Goal: Information Seeking & Learning: Learn about a topic

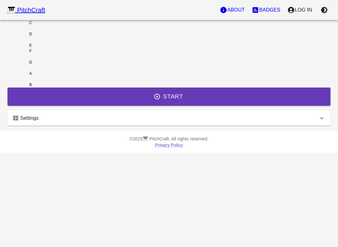
click at [300, 13] on p "Log In" at bounding box center [303, 10] width 17 height 8
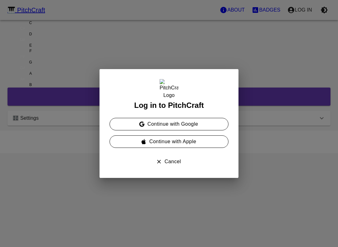
click at [214, 124] on button "Continue with Google" at bounding box center [169, 124] width 119 height 13
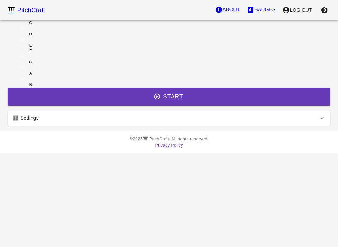
click at [238, 122] on div "🎛️ Settings" at bounding box center [166, 119] width 306 height 8
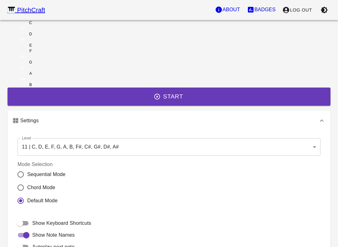
click at [210, 174] on body "🎹 PitchCraft About Badges Log Out C C# D D# E F F# G G# A A# B Start 🎛️ Setting…" at bounding box center [169, 174] width 338 height 348
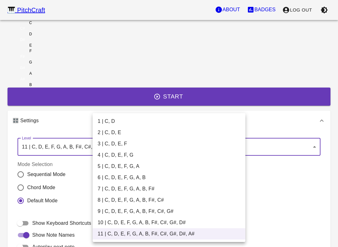
click at [112, 137] on li "2 | C, D, E" at bounding box center [169, 132] width 153 height 11
type input "3"
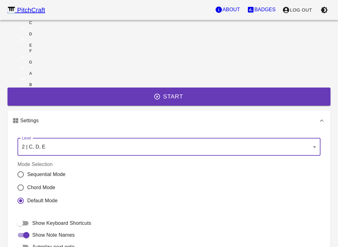
click at [169, 106] on button "Start" at bounding box center [169, 97] width 323 height 18
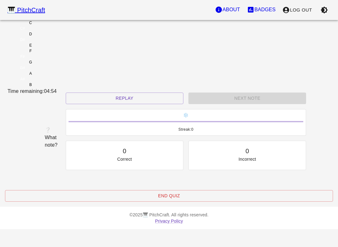
click at [96, 104] on button "Replay" at bounding box center [125, 99] width 118 height 12
click at [94, 107] on div "Replay" at bounding box center [124, 98] width 123 height 17
click at [113, 104] on button "Replay" at bounding box center [125, 99] width 118 height 12
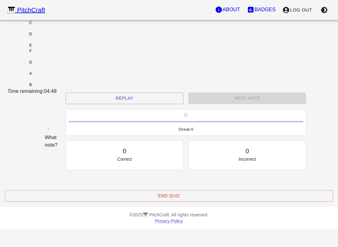
click at [54, 26] on div "C" at bounding box center [31, 23] width 46 height 6
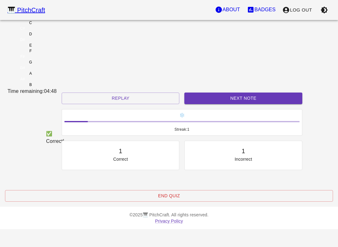
click at [54, 37] on div "D" at bounding box center [31, 34] width 46 height 6
click at [197, 104] on button "Next Note" at bounding box center [243, 99] width 118 height 12
click at [54, 48] on div "E" at bounding box center [31, 46] width 46 height 6
click at [189, 104] on button "Next Note" at bounding box center [243, 99] width 118 height 12
click at [54, 48] on div "E" at bounding box center [31, 46] width 46 height 6
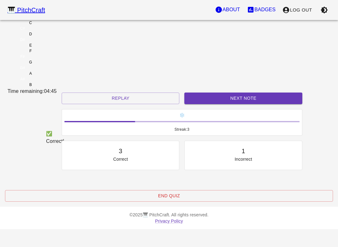
click at [196, 104] on button "Next Note" at bounding box center [243, 99] width 118 height 12
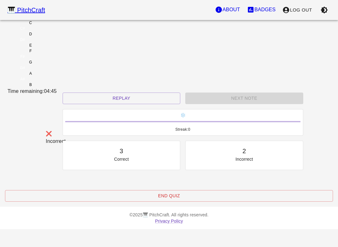
click at [54, 37] on div "D" at bounding box center [31, 34] width 46 height 6
click at [107, 104] on button "Replay" at bounding box center [122, 99] width 118 height 12
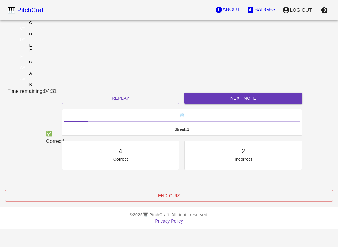
click at [54, 26] on div "C" at bounding box center [31, 23] width 46 height 6
click at [235, 104] on button "Next Note" at bounding box center [243, 99] width 118 height 12
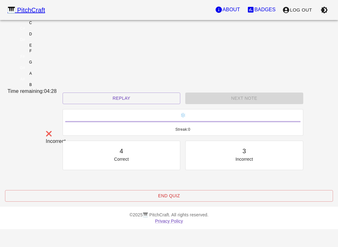
click at [54, 48] on div "E" at bounding box center [31, 46] width 46 height 6
click at [54, 26] on div "C" at bounding box center [31, 23] width 46 height 6
click at [136, 104] on button "Replay" at bounding box center [122, 99] width 118 height 12
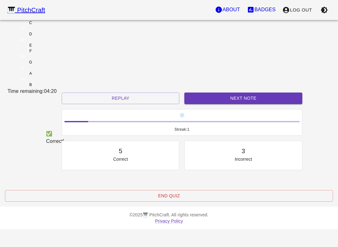
click at [54, 37] on div "D" at bounding box center [31, 34] width 46 height 6
click at [141, 104] on button "Replay" at bounding box center [121, 99] width 118 height 12
click at [54, 37] on div "D" at bounding box center [31, 34] width 46 height 6
click at [205, 104] on button "Next Note" at bounding box center [243, 99] width 118 height 12
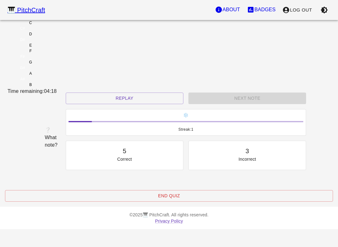
click at [54, 37] on div "D" at bounding box center [31, 34] width 46 height 6
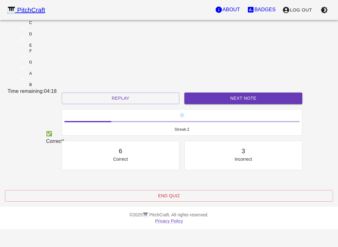
click at [210, 104] on button "Next Note" at bounding box center [243, 99] width 118 height 12
click at [54, 26] on div "C" at bounding box center [31, 23] width 46 height 6
click at [211, 104] on button "Next Note" at bounding box center [243, 99] width 118 height 12
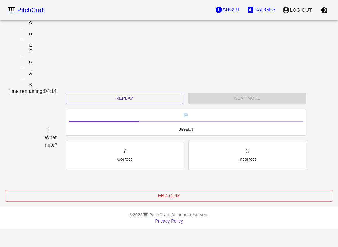
click at [54, 37] on div "D" at bounding box center [31, 34] width 46 height 6
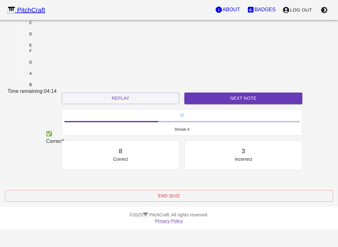
click at [212, 128] on div "✅ Correct! Replay Next Note ❄️ Streak: 4 8 Correct 3 Incorrect Placeholder for …" at bounding box center [169, 149] width 328 height 112
click at [64, 128] on div "✅ Correct!" at bounding box center [48, 138] width 31 height 20
click at [202, 104] on button "Next Note" at bounding box center [243, 99] width 118 height 12
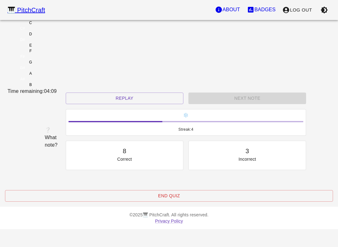
click at [54, 26] on div "C" at bounding box center [31, 23] width 46 height 6
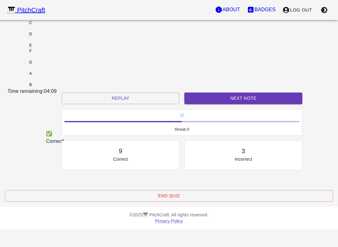
click at [188, 104] on button "Next Note" at bounding box center [243, 99] width 118 height 12
click at [54, 26] on div "C" at bounding box center [31, 23] width 46 height 6
click at [206, 104] on button "Next Note" at bounding box center [243, 99] width 118 height 12
click at [32, 26] on div "C" at bounding box center [30, 23] width 3 height 6
click at [211, 104] on button "Next Note" at bounding box center [243, 99] width 118 height 12
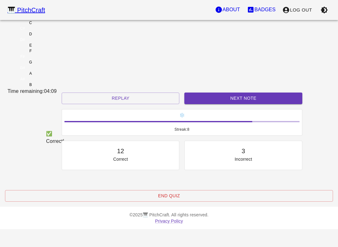
click at [54, 26] on div "C" at bounding box center [31, 23] width 46 height 6
click at [218, 104] on button "Next Note" at bounding box center [243, 99] width 118 height 12
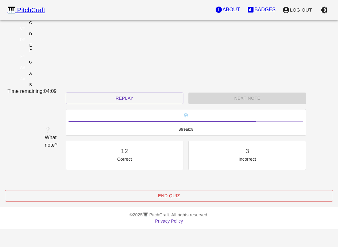
click at [54, 37] on div "D" at bounding box center [31, 34] width 46 height 6
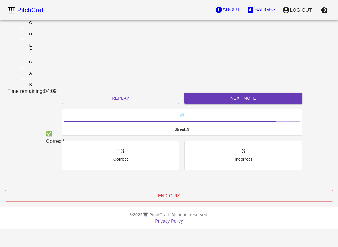
click at [211, 104] on button "Next Note" at bounding box center [243, 99] width 118 height 12
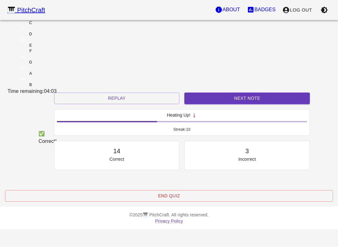
click at [32, 37] on div "D" at bounding box center [30, 34] width 3 height 6
click at [210, 104] on button "Next Note" at bounding box center [246, 99] width 125 height 12
click at [54, 26] on div "C" at bounding box center [31, 23] width 46 height 6
click at [194, 104] on button "Next Note" at bounding box center [246, 99] width 125 height 12
click at [54, 26] on div "C" at bounding box center [31, 23] width 46 height 6
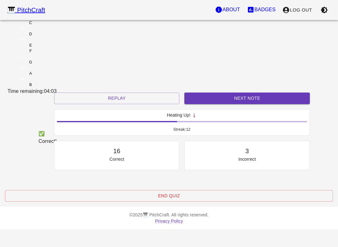
click at [200, 104] on button "Next Note" at bounding box center [246, 99] width 125 height 12
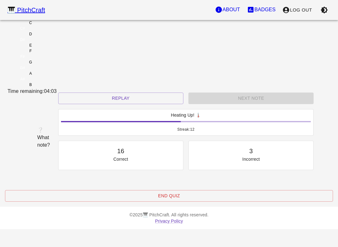
click at [54, 26] on div "C" at bounding box center [31, 23] width 46 height 6
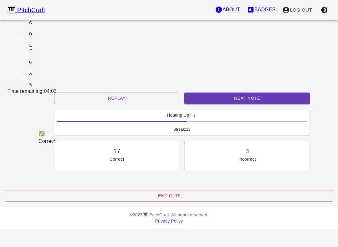
click at [194, 104] on button "Next Note" at bounding box center [246, 99] width 125 height 12
click at [54, 48] on div "E" at bounding box center [31, 46] width 46 height 6
click at [212, 104] on button "Next Note" at bounding box center [246, 99] width 125 height 12
click at [54, 37] on div "D" at bounding box center [31, 34] width 46 height 6
click at [197, 104] on button "Next Note" at bounding box center [246, 99] width 125 height 12
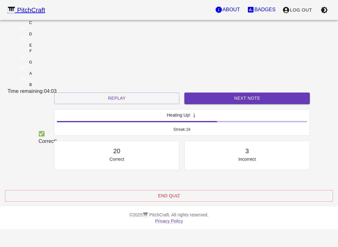
click at [54, 48] on div "E" at bounding box center [31, 46] width 46 height 6
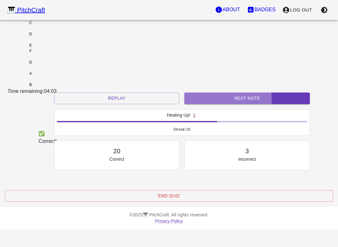
click at [190, 104] on button "Next Note" at bounding box center [246, 99] width 125 height 12
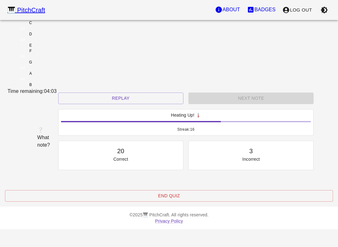
click at [54, 37] on div "D" at bounding box center [31, 34] width 46 height 6
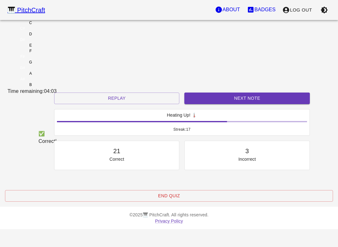
click at [202, 104] on button "Next Note" at bounding box center [246, 99] width 125 height 12
click at [54, 26] on div "C" at bounding box center [31, 23] width 46 height 6
click at [206, 104] on button "Next Note" at bounding box center [246, 99] width 125 height 12
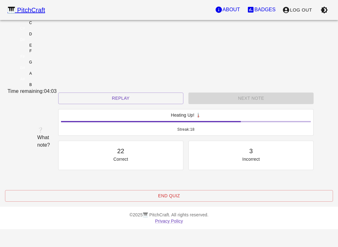
click at [54, 48] on div "E" at bounding box center [31, 46] width 46 height 6
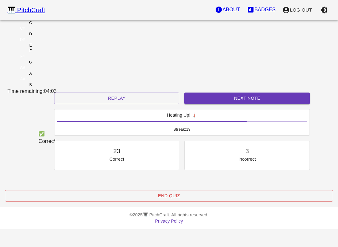
click at [203, 104] on button "Next Note" at bounding box center [246, 99] width 125 height 12
click at [54, 37] on div "D" at bounding box center [31, 34] width 46 height 6
click at [201, 104] on button "Next Note" at bounding box center [246, 99] width 125 height 12
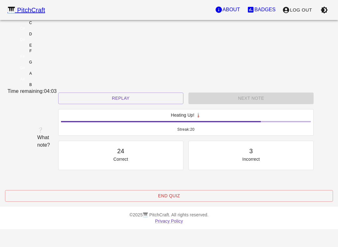
click at [54, 48] on div "E" at bounding box center [31, 46] width 46 height 6
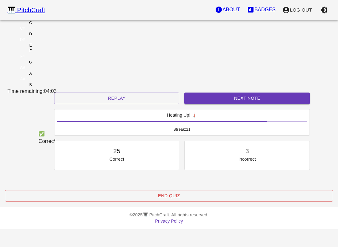
click at [218, 104] on button "Next Note" at bounding box center [246, 99] width 125 height 12
click at [54, 48] on div "E" at bounding box center [31, 46] width 46 height 6
click at [222, 104] on button "Next Note" at bounding box center [246, 99] width 125 height 12
click at [54, 48] on div "E" at bounding box center [31, 46] width 46 height 6
click at [202, 104] on button "Next Note" at bounding box center [246, 99] width 125 height 12
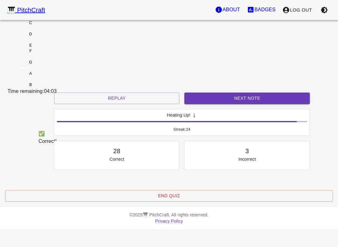
click at [54, 48] on div "E" at bounding box center [31, 46] width 46 height 6
click at [213, 104] on button "Next Note" at bounding box center [246, 99] width 125 height 12
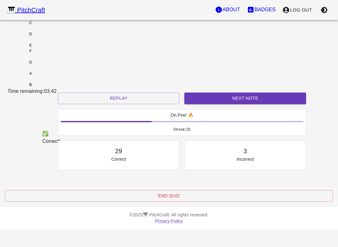
click at [54, 37] on div "D" at bounding box center [31, 34] width 46 height 6
click at [208, 104] on button "Next Note" at bounding box center [245, 99] width 122 height 12
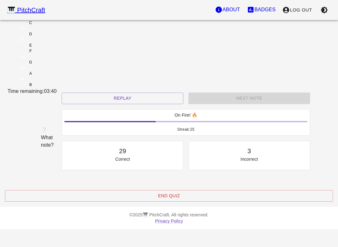
click at [54, 37] on div "D" at bounding box center [31, 34] width 46 height 6
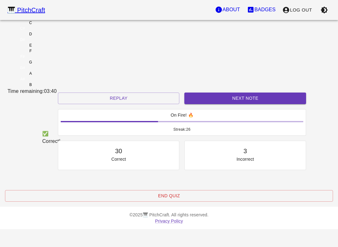
click at [214, 104] on button "Next Note" at bounding box center [245, 99] width 122 height 12
click at [54, 48] on div "E" at bounding box center [31, 46] width 46 height 6
click at [214, 104] on button "Next Note" at bounding box center [245, 99] width 122 height 12
click at [54, 48] on div "E" at bounding box center [31, 46] width 46 height 6
click at [204, 128] on div "✅ Correct! Replay Next Note On Fire! 🔥 Streak: 28 32 Correct 3 Incorrect Placeh…" at bounding box center [169, 149] width 328 height 112
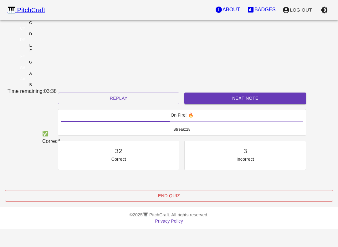
click at [204, 128] on div "✅ Correct! Replay Next Note On Fire! 🔥 Streak: 28 32 Correct 3 Incorrect Placeh…" at bounding box center [169, 149] width 328 height 112
click at [195, 104] on button "Next Note" at bounding box center [245, 99] width 122 height 12
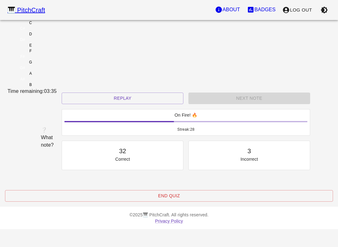
click at [54, 37] on div "D" at bounding box center [31, 34] width 46 height 6
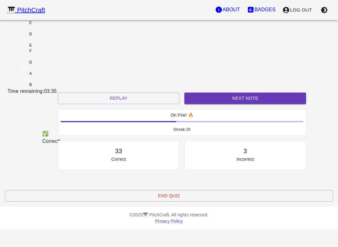
click at [217, 104] on button "Next Note" at bounding box center [245, 99] width 122 height 12
click at [54, 37] on div "D" at bounding box center [31, 34] width 46 height 6
click at [206, 104] on button "Next Note" at bounding box center [245, 99] width 122 height 12
click at [54, 26] on div "C" at bounding box center [31, 23] width 46 height 6
click at [202, 104] on button "Next Note" at bounding box center [245, 99] width 122 height 12
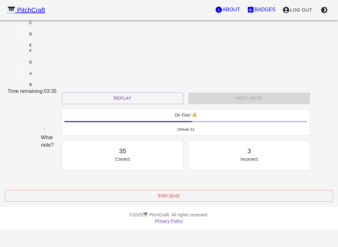
click at [54, 48] on div "E" at bounding box center [31, 46] width 46 height 6
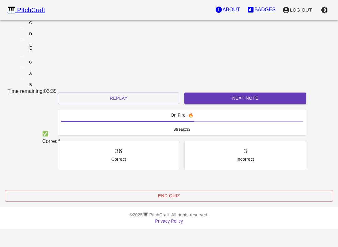
click at [205, 104] on button "Next Note" at bounding box center [245, 99] width 122 height 12
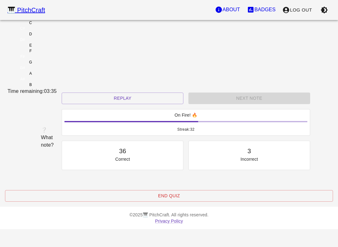
click at [54, 48] on div "E" at bounding box center [31, 46] width 46 height 6
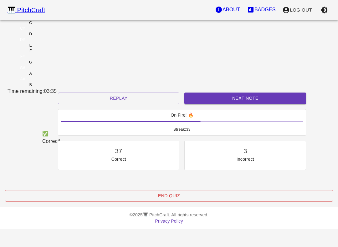
click at [192, 104] on button "Next Note" at bounding box center [245, 99] width 122 height 12
click at [54, 48] on div "E" at bounding box center [31, 46] width 46 height 6
click at [213, 104] on button "Next Note" at bounding box center [245, 99] width 122 height 12
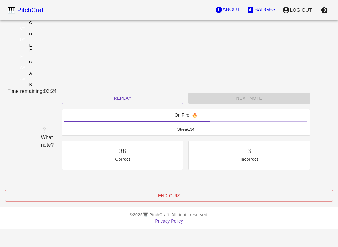
click at [54, 48] on div "E" at bounding box center [31, 46] width 46 height 6
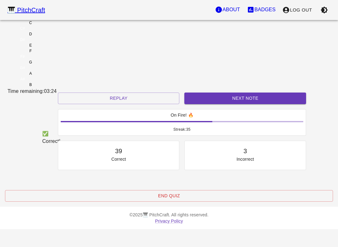
click at [197, 104] on button "Next Note" at bounding box center [245, 99] width 122 height 12
click at [54, 37] on div "D" at bounding box center [31, 34] width 46 height 6
click at [212, 104] on button "Next Note" at bounding box center [245, 99] width 122 height 12
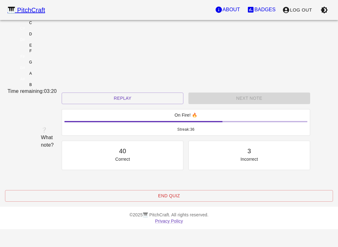
click at [54, 26] on div "C" at bounding box center [31, 23] width 46 height 6
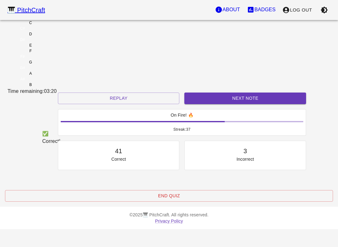
click at [206, 104] on button "Next Note" at bounding box center [245, 99] width 122 height 12
click at [54, 48] on div "E" at bounding box center [31, 46] width 46 height 6
click at [209, 104] on button "Next Note" at bounding box center [245, 99] width 122 height 12
click at [54, 26] on div "C" at bounding box center [31, 23] width 46 height 6
click at [202, 104] on button "Next Note" at bounding box center [245, 99] width 122 height 12
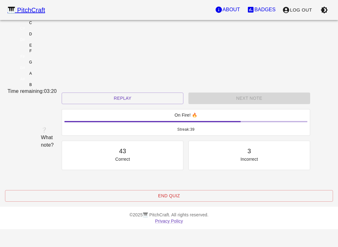
click at [54, 48] on div "E" at bounding box center [31, 46] width 46 height 6
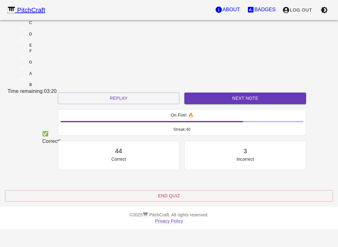
click at [214, 104] on button "Next Note" at bounding box center [245, 99] width 122 height 12
click at [54, 26] on div "C" at bounding box center [31, 23] width 46 height 6
click at [209, 104] on button "Next Note" at bounding box center [245, 99] width 122 height 12
click at [54, 48] on div "E" at bounding box center [31, 46] width 46 height 6
click at [207, 104] on button "Next Note" at bounding box center [245, 99] width 122 height 12
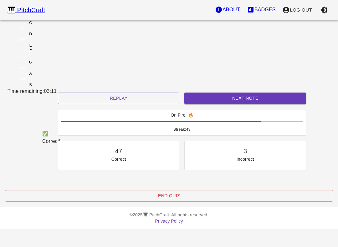
click at [54, 37] on div "D" at bounding box center [31, 34] width 46 height 6
click at [206, 104] on button "Next Note" at bounding box center [245, 99] width 122 height 12
click at [54, 26] on div "C" at bounding box center [31, 23] width 46 height 6
click at [200, 104] on button "Next Note" at bounding box center [245, 99] width 122 height 12
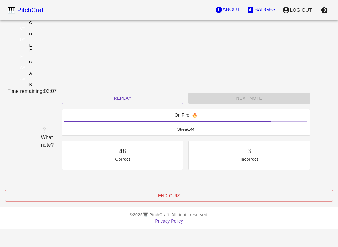
click at [54, 48] on div "E" at bounding box center [31, 46] width 46 height 6
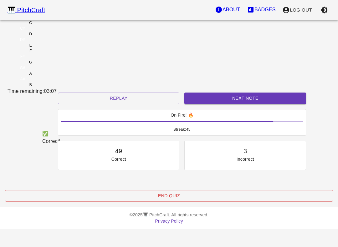
click at [211, 104] on button "Next Note" at bounding box center [245, 99] width 122 height 12
click at [54, 26] on div "C" at bounding box center [31, 23] width 46 height 6
click at [223, 104] on button "Next Note" at bounding box center [245, 99] width 122 height 12
click at [54, 26] on div "C" at bounding box center [31, 23] width 46 height 6
click at [202, 104] on button "Next Note" at bounding box center [245, 99] width 122 height 12
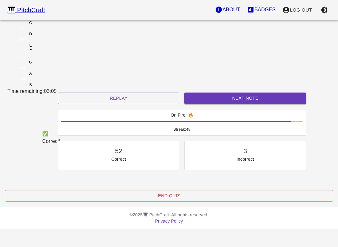
click at [54, 26] on div "C" at bounding box center [31, 23] width 46 height 6
click at [195, 104] on button "Next Note" at bounding box center [245, 99] width 122 height 12
click at [54, 26] on div "C" at bounding box center [31, 23] width 46 height 6
click at [203, 104] on button "Next Note" at bounding box center [245, 99] width 122 height 12
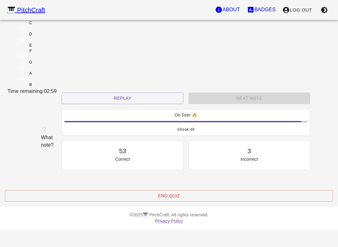
click at [54, 48] on div "E" at bounding box center [31, 46] width 46 height 6
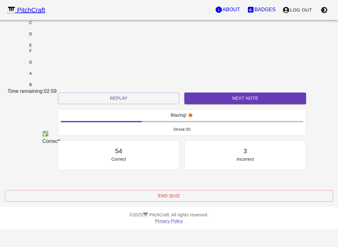
click at [213, 104] on button "Next Note" at bounding box center [245, 99] width 122 height 12
click at [54, 37] on div "D" at bounding box center [31, 34] width 46 height 6
click at [215, 104] on button "Next Note" at bounding box center [245, 99] width 122 height 12
click at [54, 37] on div "D" at bounding box center [31, 34] width 46 height 6
click at [191, 104] on button "Next Note" at bounding box center [245, 99] width 122 height 12
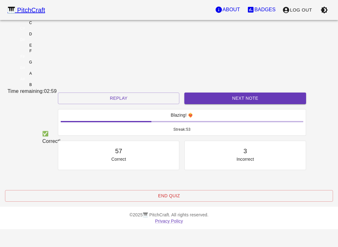
click at [54, 37] on div "D" at bounding box center [31, 34] width 46 height 6
click at [208, 104] on button "Next Note" at bounding box center [245, 99] width 122 height 12
click at [54, 26] on div "C" at bounding box center [31, 23] width 46 height 6
click at [206, 104] on button "Next Note" at bounding box center [245, 99] width 122 height 12
click at [54, 26] on div "C" at bounding box center [31, 23] width 46 height 6
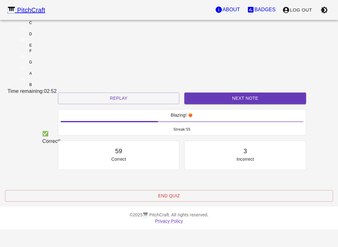
click at [208, 104] on button "Next Note" at bounding box center [245, 99] width 122 height 12
click at [54, 26] on div "C" at bounding box center [31, 23] width 46 height 6
click at [199, 104] on button "Next Note" at bounding box center [245, 99] width 122 height 12
click at [54, 26] on div "C" at bounding box center [31, 23] width 46 height 6
click at [208, 104] on button "Next Note" at bounding box center [245, 99] width 122 height 12
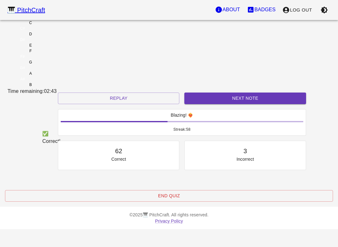
click at [54, 48] on div "E" at bounding box center [31, 46] width 46 height 6
click at [212, 104] on button "Next Note" at bounding box center [245, 99] width 122 height 12
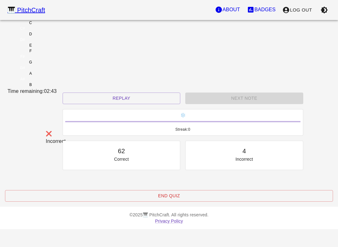
click at [54, 37] on div "D" at bounding box center [31, 34] width 46 height 6
click at [112, 104] on button "Replay" at bounding box center [122, 99] width 118 height 12
click at [32, 26] on div "C" at bounding box center [30, 23] width 3 height 6
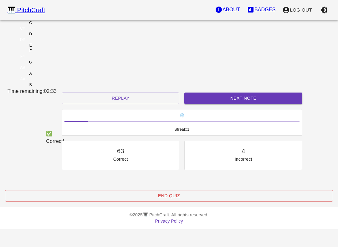
click at [237, 104] on button "Next Note" at bounding box center [243, 99] width 118 height 12
click at [236, 104] on button "Next Note" at bounding box center [243, 99] width 118 height 12
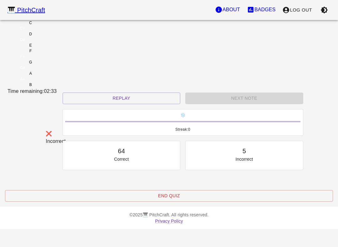
click at [54, 37] on div "D" at bounding box center [31, 34] width 46 height 6
click at [101, 104] on button "Replay" at bounding box center [122, 99] width 118 height 12
click at [230, 107] on div "Next Note" at bounding box center [244, 98] width 123 height 17
click at [54, 48] on div "E" at bounding box center [31, 46] width 46 height 6
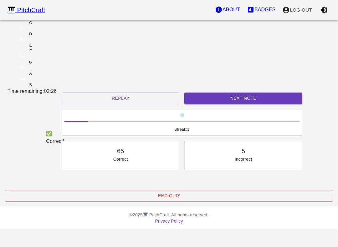
click at [54, 48] on div "E" at bounding box center [31, 46] width 46 height 6
click at [54, 37] on div "D" at bounding box center [31, 34] width 46 height 6
click at [54, 26] on div "C" at bounding box center [31, 23] width 46 height 6
click at [54, 48] on div "E" at bounding box center [31, 46] width 46 height 6
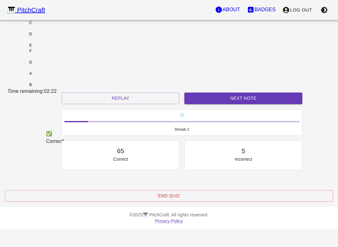
click at [54, 48] on div "E" at bounding box center [31, 46] width 46 height 6
click at [54, 37] on div "D" at bounding box center [31, 34] width 46 height 6
click at [54, 26] on div "C" at bounding box center [31, 23] width 46 height 6
click at [32, 48] on div "E" at bounding box center [30, 46] width 3 height 6
click at [54, 37] on div "D" at bounding box center [31, 34] width 46 height 6
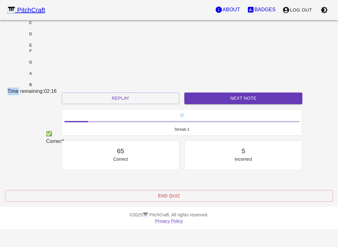
click at [54, 48] on div "E" at bounding box center [31, 46] width 46 height 6
click at [214, 104] on button "Next Note" at bounding box center [243, 99] width 118 height 12
click at [54, 26] on div "C" at bounding box center [31, 23] width 46 height 6
click at [212, 104] on button "Next Note" at bounding box center [243, 99] width 118 height 12
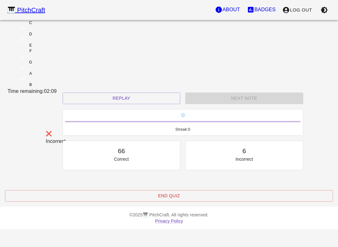
click at [54, 48] on div "E" at bounding box center [31, 46] width 46 height 6
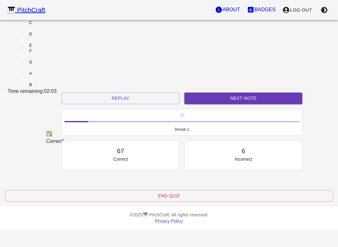
click at [54, 37] on div "D" at bounding box center [31, 34] width 46 height 6
click at [54, 48] on div "E" at bounding box center [31, 46] width 46 height 6
click at [206, 104] on button "Next Note" at bounding box center [243, 99] width 118 height 12
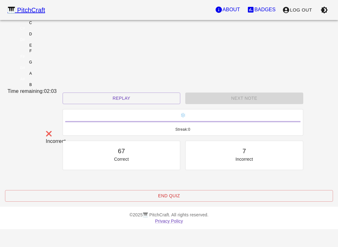
click at [54, 37] on div "D" at bounding box center [31, 34] width 46 height 6
click at [204, 107] on div "Next Note" at bounding box center [244, 98] width 123 height 17
click at [145, 104] on button "Replay" at bounding box center [122, 99] width 118 height 12
click at [54, 26] on div "C" at bounding box center [31, 23] width 46 height 6
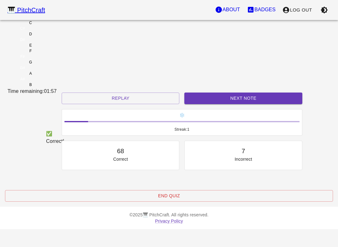
click at [54, 48] on div "E" at bounding box center [31, 46] width 46 height 6
click at [206, 104] on button "Next Note" at bounding box center [243, 99] width 118 height 12
click at [54, 48] on div "E" at bounding box center [31, 46] width 46 height 6
click at [197, 104] on button "Next Note" at bounding box center [243, 99] width 118 height 12
click at [54, 48] on div "E" at bounding box center [31, 46] width 46 height 6
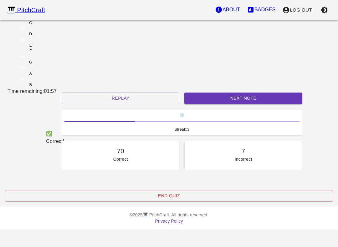
click at [194, 104] on button "Next Note" at bounding box center [243, 99] width 118 height 12
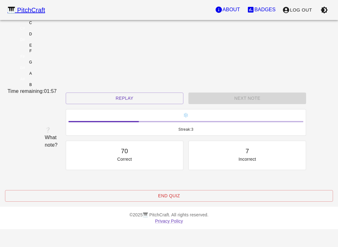
click at [54, 37] on div "D" at bounding box center [31, 34] width 46 height 6
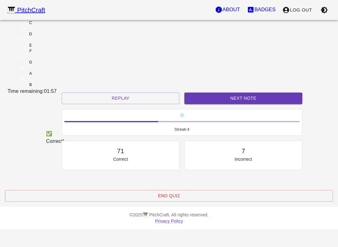
click at [198, 104] on button "Next Note" at bounding box center [243, 99] width 118 height 12
click at [54, 26] on div "C" at bounding box center [31, 23] width 46 height 6
click at [208, 104] on button "Next Note" at bounding box center [243, 99] width 118 height 12
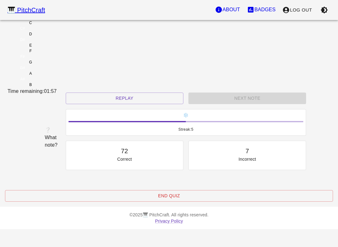
click at [54, 48] on div "E" at bounding box center [31, 46] width 46 height 6
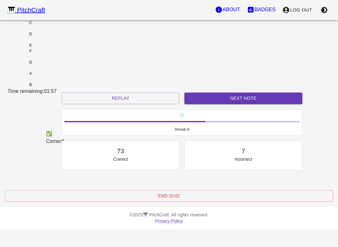
click at [210, 104] on button "Next Note" at bounding box center [243, 99] width 118 height 12
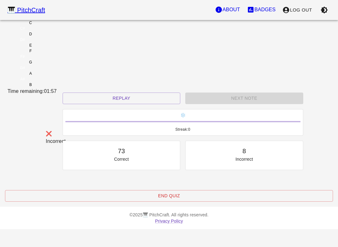
click at [54, 37] on div "D" at bounding box center [31, 34] width 46 height 6
click at [144, 104] on button "Replay" at bounding box center [122, 99] width 118 height 12
click at [54, 37] on div "D" at bounding box center [31, 34] width 46 height 6
click at [145, 104] on button "Replay" at bounding box center [122, 99] width 118 height 12
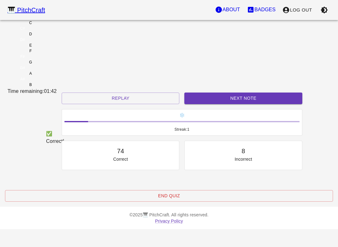
click at [54, 48] on div "E" at bounding box center [31, 46] width 46 height 6
click at [214, 104] on button "Next Note" at bounding box center [243, 99] width 118 height 12
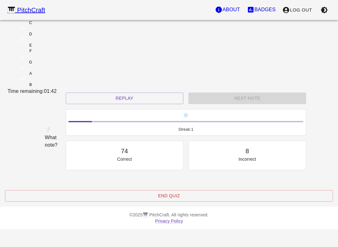
click at [54, 37] on div "D" at bounding box center [31, 34] width 46 height 6
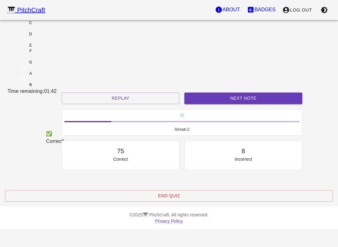
click at [222, 104] on button "Next Note" at bounding box center [243, 99] width 118 height 12
click at [54, 48] on div "E" at bounding box center [31, 46] width 46 height 6
click at [223, 104] on button "Next Note" at bounding box center [243, 99] width 118 height 12
click at [54, 48] on div "E" at bounding box center [31, 46] width 46 height 6
click at [32, 37] on div "D" at bounding box center [30, 34] width 3 height 6
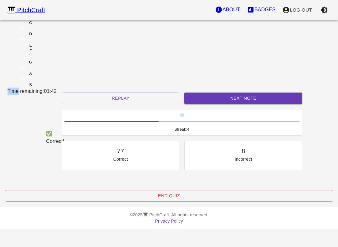
click at [54, 48] on div "E" at bounding box center [31, 46] width 46 height 6
click at [54, 37] on div "D" at bounding box center [31, 34] width 46 height 6
click at [54, 26] on div "C" at bounding box center [31, 23] width 46 height 6
click at [195, 104] on button "Next Note" at bounding box center [243, 99] width 118 height 12
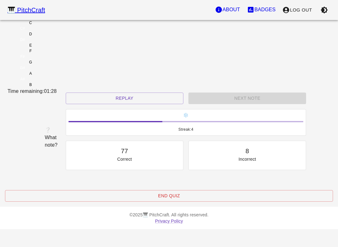
click at [32, 37] on div "D" at bounding box center [30, 34] width 3 height 6
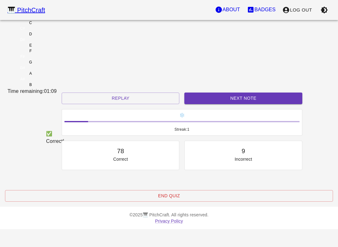
click at [54, 26] on div "C" at bounding box center [31, 23] width 46 height 6
click at [226, 104] on button "Next Note" at bounding box center [243, 99] width 118 height 12
click at [54, 26] on div "C" at bounding box center [31, 23] width 46 height 6
click at [227, 104] on button "Next Note" at bounding box center [243, 99] width 118 height 12
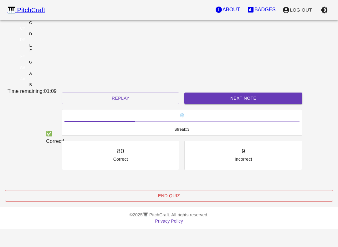
click at [54, 48] on div "E" at bounding box center [31, 46] width 46 height 6
click at [230, 104] on button "Next Note" at bounding box center [243, 99] width 118 height 12
click at [54, 48] on div "E" at bounding box center [31, 46] width 46 height 6
click at [230, 104] on button "Next Note" at bounding box center [243, 99] width 118 height 12
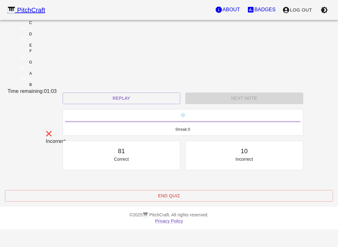
click at [54, 37] on div "D" at bounding box center [31, 34] width 46 height 6
click at [107, 104] on button "Replay" at bounding box center [122, 99] width 118 height 12
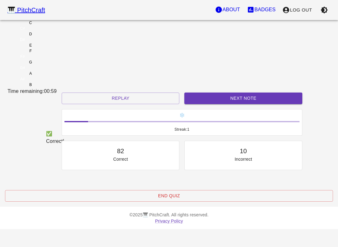
click at [54, 26] on div "C" at bounding box center [31, 23] width 46 height 6
click at [234, 107] on div "Next Note" at bounding box center [243, 98] width 123 height 17
click at [236, 104] on button "Next Note" at bounding box center [243, 99] width 118 height 12
click at [54, 26] on div "C" at bounding box center [31, 23] width 46 height 6
click at [238, 104] on button "Next Note" at bounding box center [243, 99] width 118 height 12
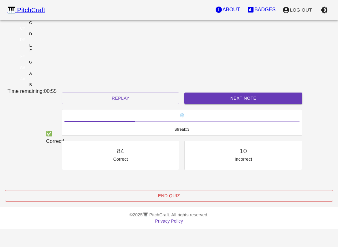
click at [54, 37] on div "D" at bounding box center [31, 34] width 46 height 6
click at [242, 104] on button "Next Note" at bounding box center [243, 99] width 118 height 12
click at [54, 37] on div "D" at bounding box center [31, 34] width 46 height 6
click at [238, 104] on button "Next Note" at bounding box center [243, 99] width 118 height 12
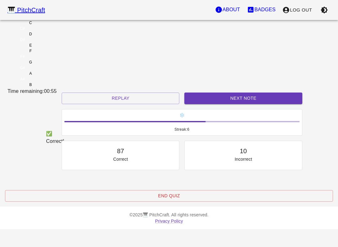
click at [243, 104] on button "Next Note" at bounding box center [243, 99] width 118 height 12
click at [54, 37] on div "D" at bounding box center [31, 34] width 46 height 6
click at [242, 104] on button "Next Note" at bounding box center [243, 99] width 118 height 12
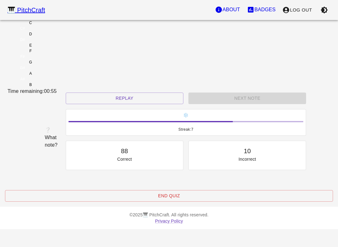
click at [54, 48] on div "E" at bounding box center [31, 46] width 46 height 6
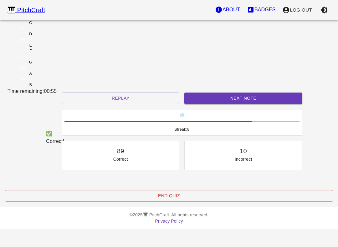
click at [236, 104] on button "Next Note" at bounding box center [243, 99] width 118 height 12
click at [54, 37] on div "D" at bounding box center [31, 34] width 46 height 6
click at [237, 104] on button "Next Note" at bounding box center [243, 99] width 118 height 12
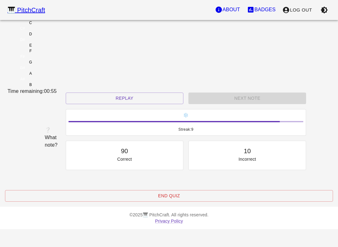
click at [54, 48] on div "E" at bounding box center [31, 46] width 46 height 6
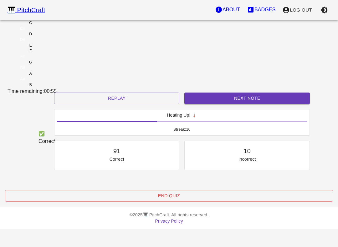
click at [234, 104] on button "Next Note" at bounding box center [246, 99] width 125 height 12
click at [54, 48] on div "E" at bounding box center [31, 46] width 46 height 6
click at [233, 104] on button "Next Note" at bounding box center [246, 99] width 125 height 12
click at [54, 48] on div "E" at bounding box center [31, 46] width 46 height 6
click at [225, 104] on button "Next Note" at bounding box center [246, 99] width 125 height 12
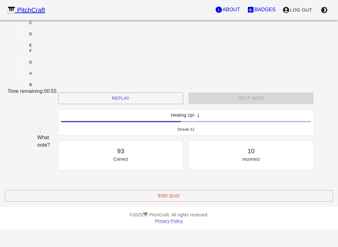
click at [54, 37] on div "D" at bounding box center [31, 34] width 46 height 6
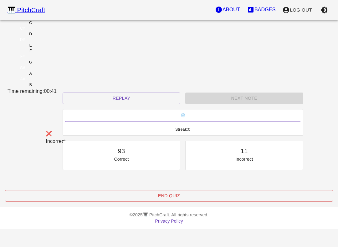
click at [2, 139] on div "🎹 PitchCraft About Badges Log Out C C# D D# E F F# G G# A A# B Time remaining: …" at bounding box center [169, 101] width 338 height 202
click at [142, 104] on button "Replay" at bounding box center [122, 99] width 118 height 12
click at [54, 54] on div "F" at bounding box center [31, 51] width 46 height 6
click at [111, 104] on button "Replay" at bounding box center [122, 99] width 118 height 12
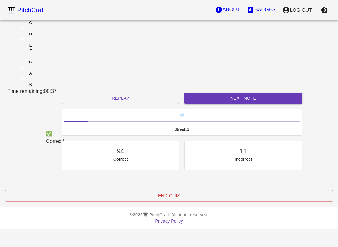
click at [54, 26] on div "C" at bounding box center [31, 23] width 46 height 6
click at [64, 128] on div "✅ Correct!" at bounding box center [48, 138] width 31 height 20
click at [245, 104] on button "Next Note" at bounding box center [243, 99] width 118 height 12
click at [54, 37] on div "D" at bounding box center [31, 34] width 46 height 6
click at [247, 104] on button "Next Note" at bounding box center [243, 99] width 118 height 12
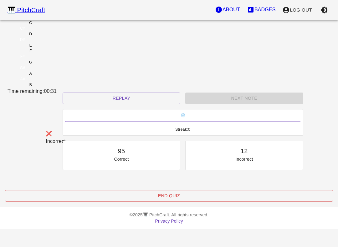
click at [54, 26] on div "C" at bounding box center [31, 23] width 46 height 6
click at [243, 107] on div "Next Note" at bounding box center [244, 98] width 123 height 17
click at [239, 107] on div "Next Note" at bounding box center [244, 98] width 123 height 17
click at [134, 104] on button "Replay" at bounding box center [122, 99] width 118 height 12
click at [54, 48] on div "E" at bounding box center [31, 46] width 46 height 6
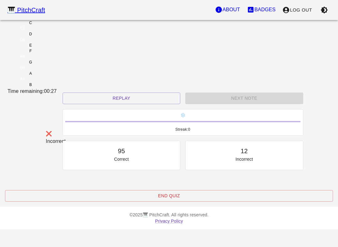
click at [234, 107] on div "Next Note" at bounding box center [244, 98] width 123 height 17
click at [145, 104] on button "Replay" at bounding box center [122, 99] width 118 height 12
click at [54, 37] on div "D" at bounding box center [31, 34] width 46 height 6
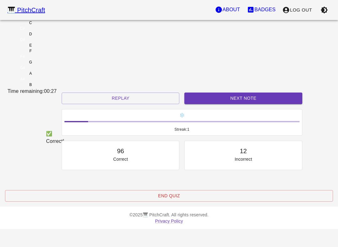
click at [222, 104] on button "Next Note" at bounding box center [243, 99] width 118 height 12
click at [54, 26] on div "C" at bounding box center [31, 23] width 46 height 6
click at [233, 104] on button "Next Note" at bounding box center [243, 99] width 118 height 12
click at [54, 48] on div "E" at bounding box center [31, 46] width 46 height 6
click at [234, 104] on button "Next Note" at bounding box center [243, 99] width 118 height 12
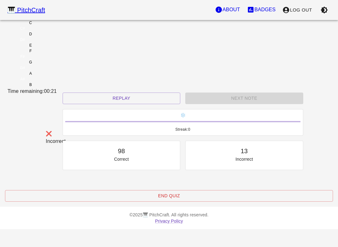
click at [54, 54] on div "F" at bounding box center [31, 51] width 46 height 6
click at [236, 107] on div "Next Note" at bounding box center [244, 98] width 123 height 17
click at [147, 104] on button "Replay" at bounding box center [122, 99] width 118 height 12
click at [54, 48] on div "E" at bounding box center [31, 46] width 46 height 6
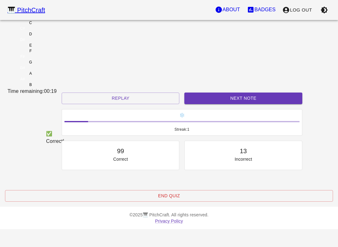
click at [211, 104] on button "Next Note" at bounding box center [243, 99] width 118 height 12
click at [54, 37] on div "D" at bounding box center [31, 34] width 46 height 6
click at [143, 104] on button "Replay" at bounding box center [121, 99] width 118 height 12
click at [54, 26] on div "C" at bounding box center [31, 23] width 46 height 6
click at [213, 104] on button "Next Note" at bounding box center [243, 99] width 118 height 12
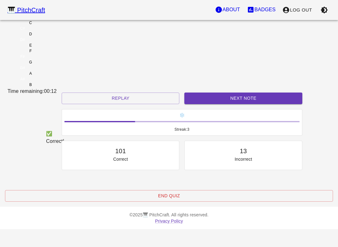
click at [54, 48] on div "E" at bounding box center [31, 46] width 46 height 6
click at [158, 104] on button "Replay" at bounding box center [121, 99] width 118 height 12
click at [54, 48] on div "E" at bounding box center [31, 46] width 46 height 6
click at [151, 104] on button "Replay" at bounding box center [121, 99] width 118 height 12
click at [54, 48] on div "E" at bounding box center [31, 46] width 46 height 6
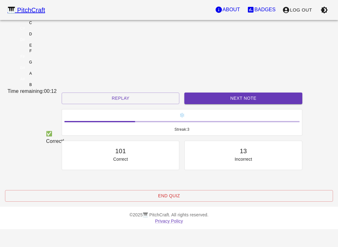
click at [154, 104] on button "Replay" at bounding box center [121, 99] width 118 height 12
click at [54, 48] on div "E" at bounding box center [31, 46] width 46 height 6
click at [152, 104] on button "Replay" at bounding box center [121, 99] width 118 height 12
click at [54, 48] on div "E" at bounding box center [31, 46] width 46 height 6
click at [153, 104] on button "Replay" at bounding box center [121, 99] width 118 height 12
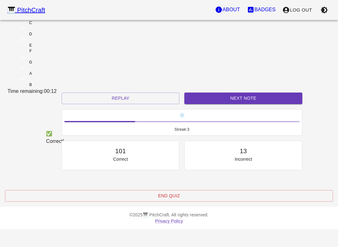
click at [221, 104] on button "Next Note" at bounding box center [243, 99] width 118 height 12
click at [226, 104] on button "Next Note" at bounding box center [243, 99] width 118 height 12
click at [54, 37] on div "D" at bounding box center [31, 34] width 46 height 6
click at [233, 104] on button "Next Note" at bounding box center [243, 99] width 118 height 12
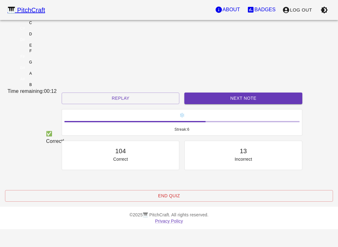
click at [54, 48] on div "E" at bounding box center [31, 46] width 46 height 6
click at [229, 104] on button "Next Note" at bounding box center [243, 99] width 118 height 12
click at [54, 26] on div "C" at bounding box center [31, 23] width 46 height 6
click at [241, 104] on button "Next Note" at bounding box center [243, 99] width 118 height 12
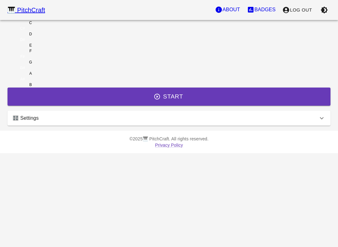
scroll to position [0, 0]
